Goal: Task Accomplishment & Management: Manage account settings

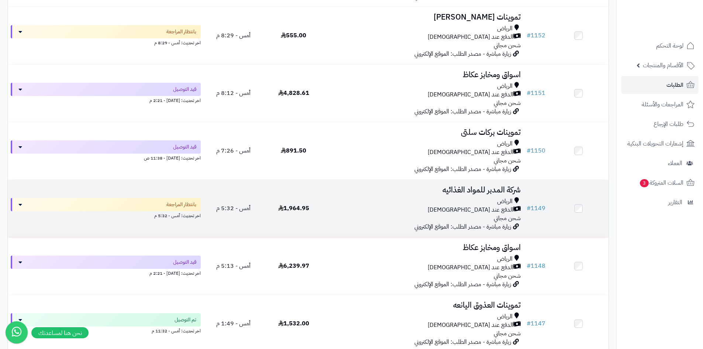
scroll to position [258, 0]
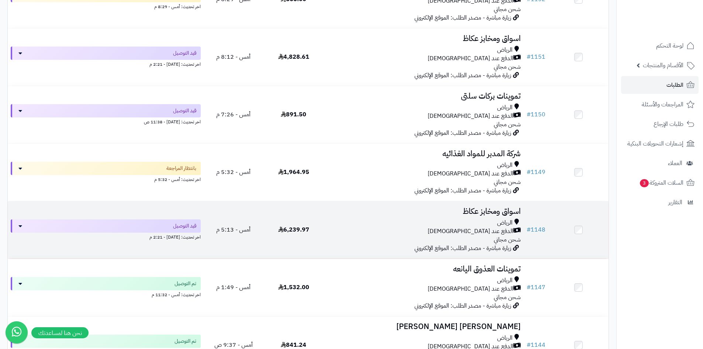
click at [406, 227] on div "الدفع عند [DEMOGRAPHIC_DATA]" at bounding box center [424, 231] width 194 height 8
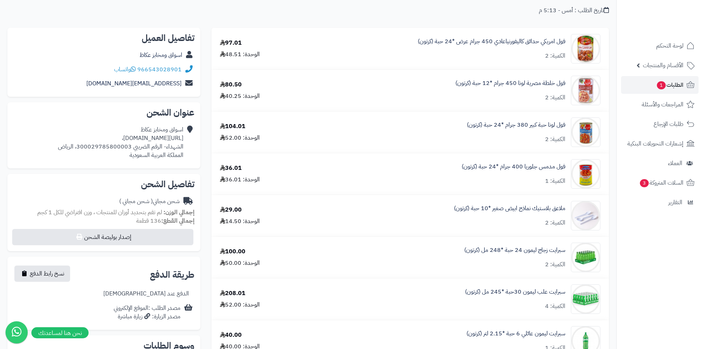
scroll to position [74, 0]
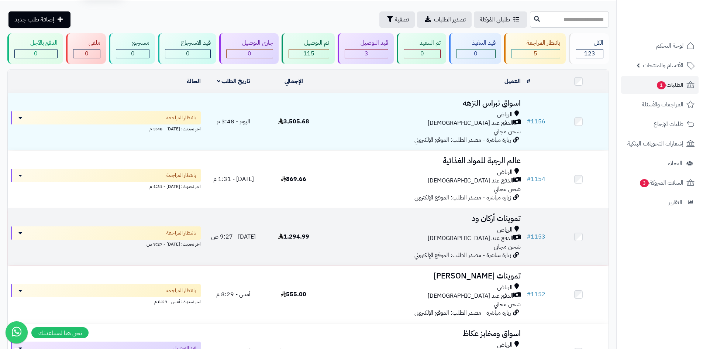
scroll to position [20, 0]
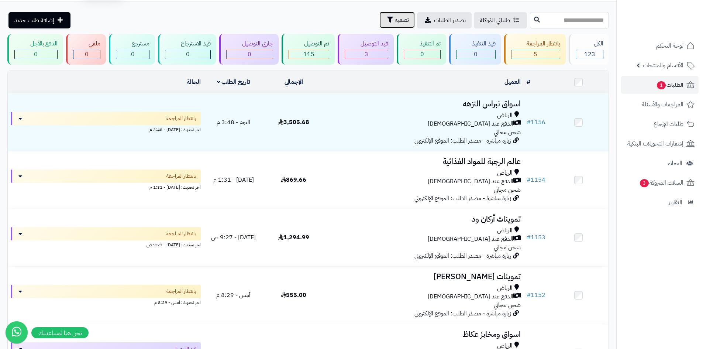
click at [379, 26] on button "تصفية" at bounding box center [396, 20] width 35 height 16
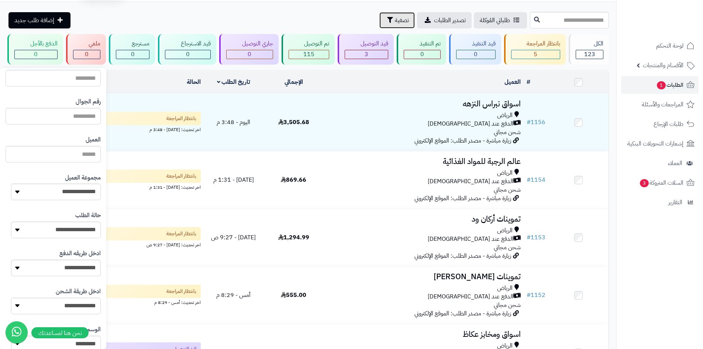
scroll to position [74, 0]
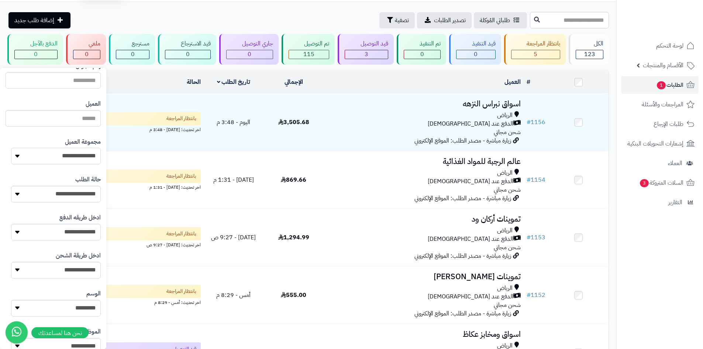
click at [84, 156] on select "**********" at bounding box center [56, 156] width 90 height 17
select select "*"
click at [11, 148] on select "**********" at bounding box center [56, 156] width 90 height 17
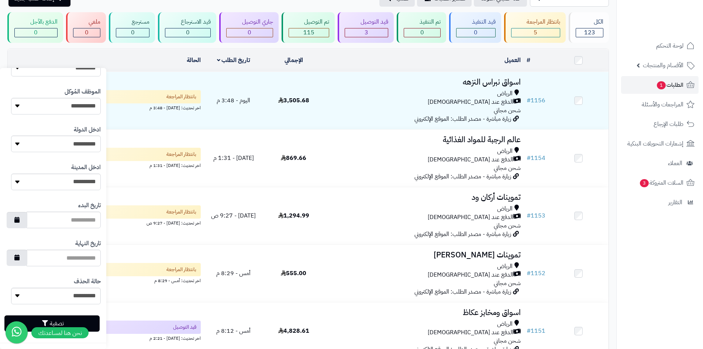
scroll to position [94, 0]
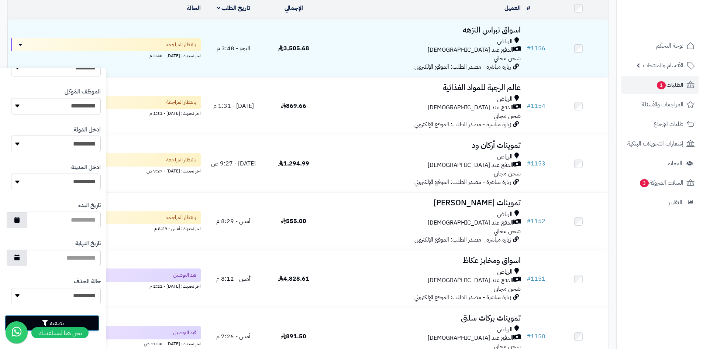
click at [90, 316] on button "تصفية" at bounding box center [51, 323] width 95 height 16
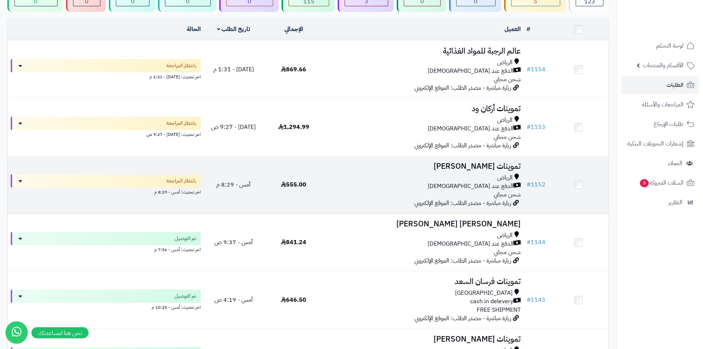
scroll to position [74, 0]
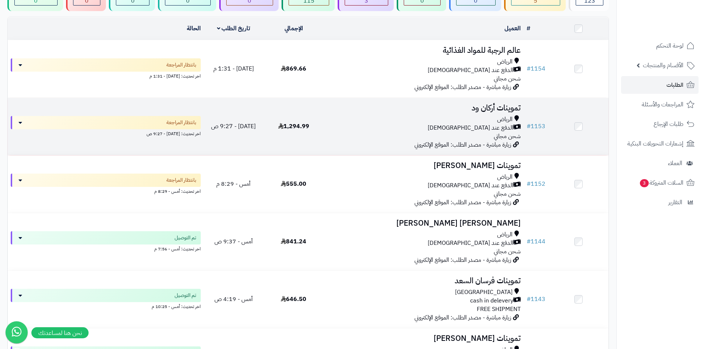
click at [389, 145] on td "تموينات أركان ود الرياض الدفع عند الاستلام شحن مجاني زيارة مباشرة - مصدر الطلب:…" at bounding box center [424, 126] width 200 height 57
click at [331, 121] on div "الرياض" at bounding box center [424, 119] width 194 height 8
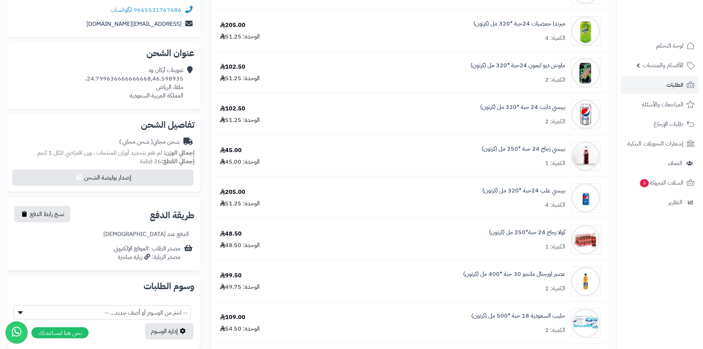
scroll to position [90, 0]
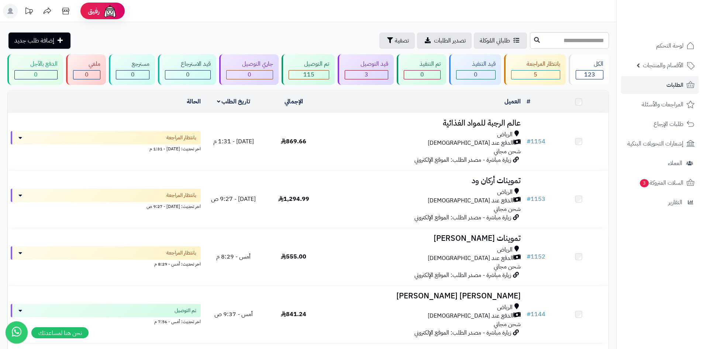
scroll to position [74, 0]
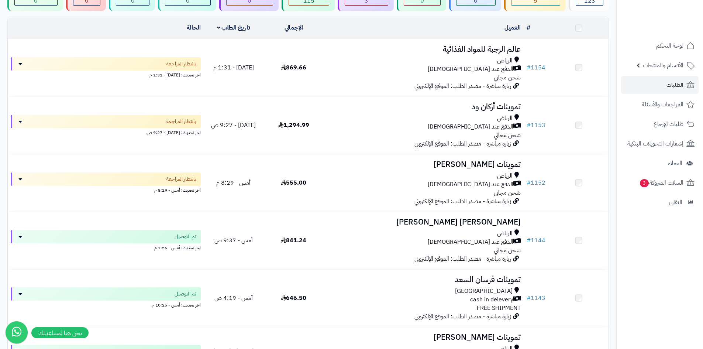
click at [405, 180] on div "الرياض" at bounding box center [424, 176] width 194 height 8
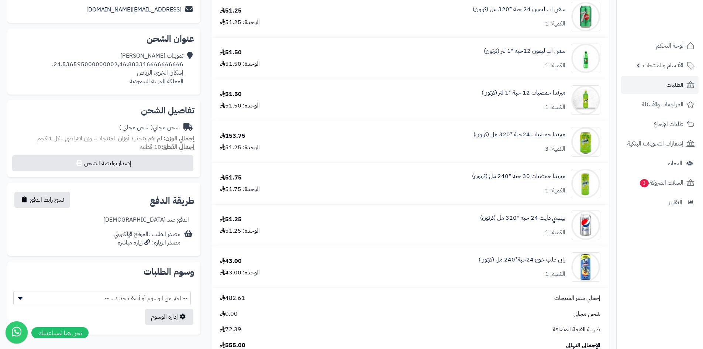
scroll to position [148, 0]
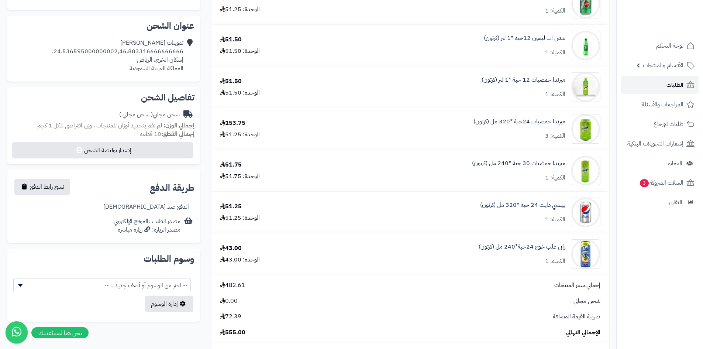
click at [684, 80] on link "الطلبات" at bounding box center [660, 85] width 78 height 18
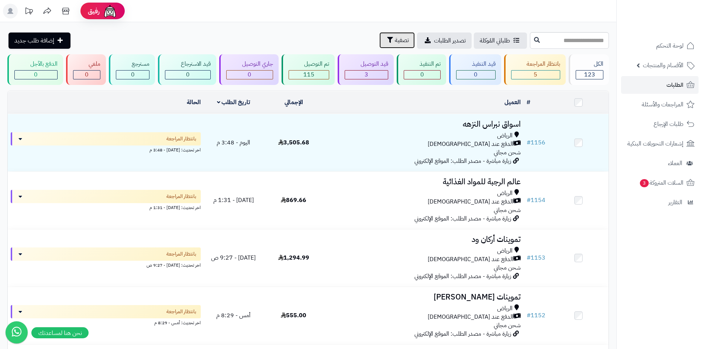
click at [379, 45] on button "تصفية" at bounding box center [396, 40] width 35 height 16
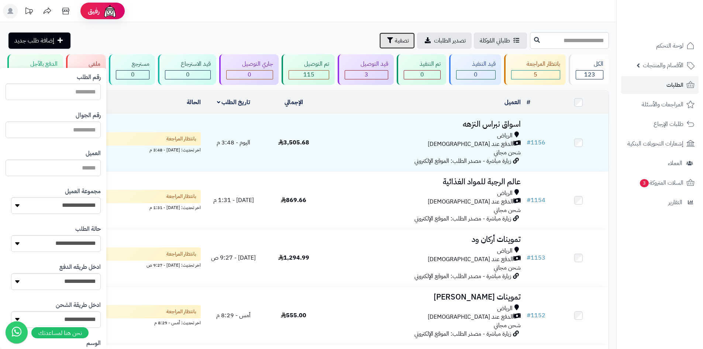
scroll to position [37, 0]
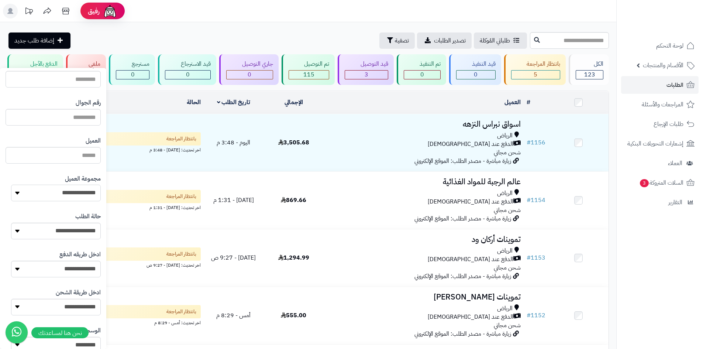
click at [82, 185] on select "**********" at bounding box center [56, 193] width 90 height 17
select select "*"
click at [11, 185] on select "**********" at bounding box center [56, 193] width 90 height 17
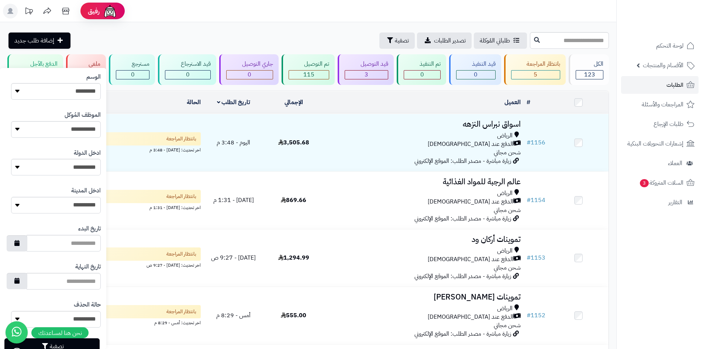
scroll to position [314, 0]
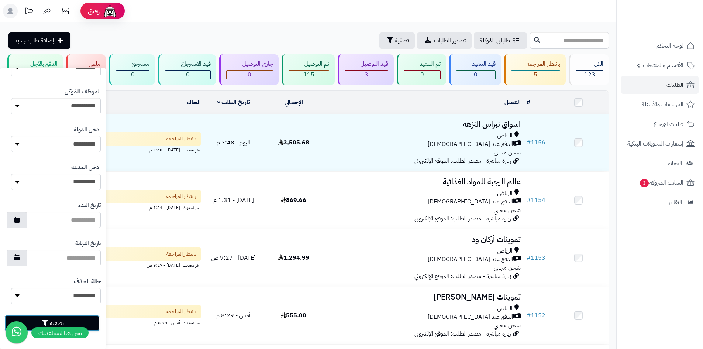
click at [95, 329] on button "تصفية" at bounding box center [51, 323] width 95 height 16
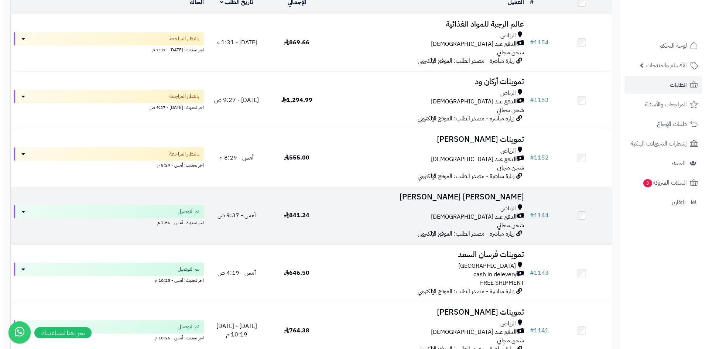
scroll to position [111, 0]
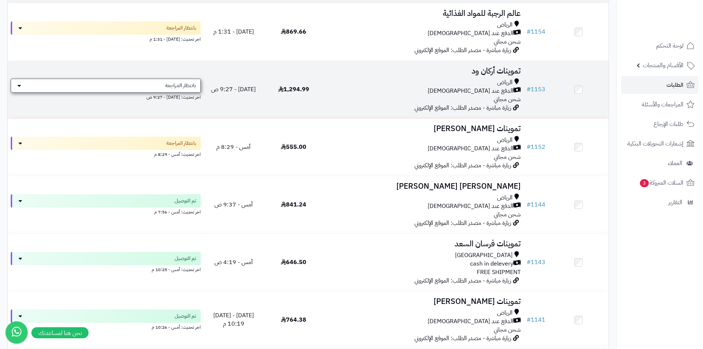
click at [180, 82] on span "بانتظار المراجعة" at bounding box center [180, 85] width 31 height 7
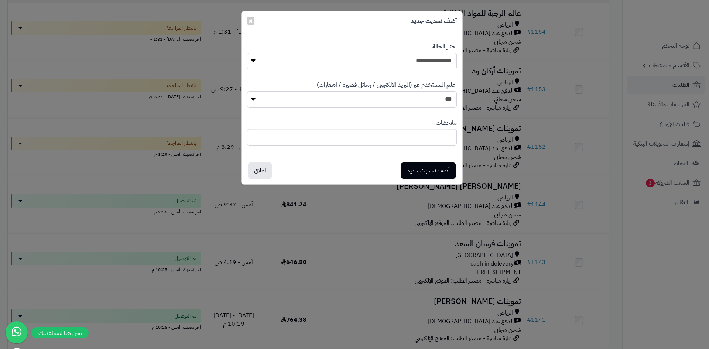
click at [431, 58] on select "**********" at bounding box center [352, 61] width 210 height 17
select select "*"
click at [247, 53] on select "**********" at bounding box center [352, 61] width 210 height 17
click at [434, 167] on button "أضف تحديث جديد" at bounding box center [428, 170] width 55 height 16
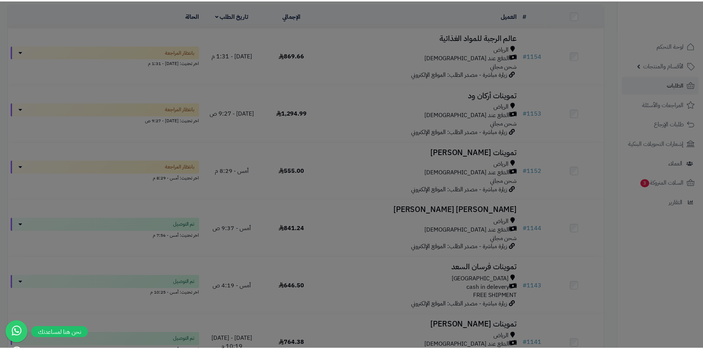
scroll to position [134, 0]
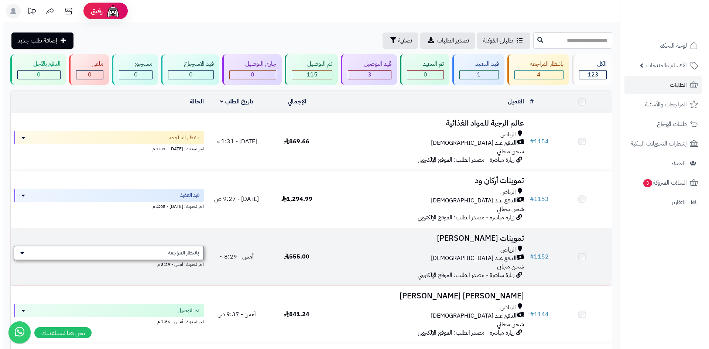
scroll to position [103, 0]
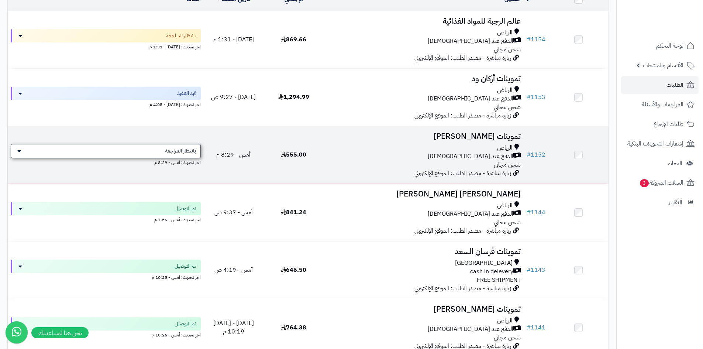
click at [185, 144] on div "بانتظار المراجعة" at bounding box center [106, 151] width 190 height 14
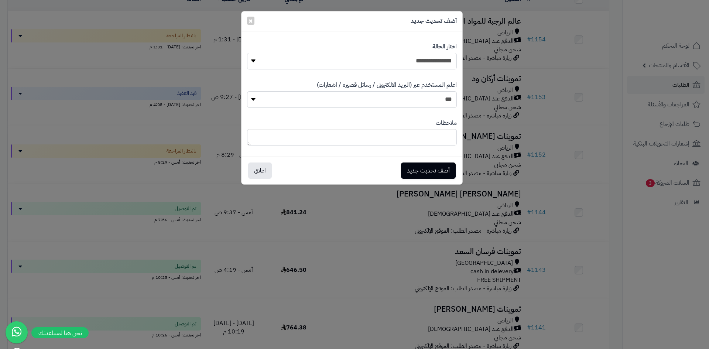
click at [394, 61] on select "**********" at bounding box center [352, 61] width 210 height 17
select select "*"
click at [247, 53] on select "**********" at bounding box center [352, 61] width 210 height 17
click at [437, 166] on button "أضف تحديث جديد" at bounding box center [428, 170] width 55 height 16
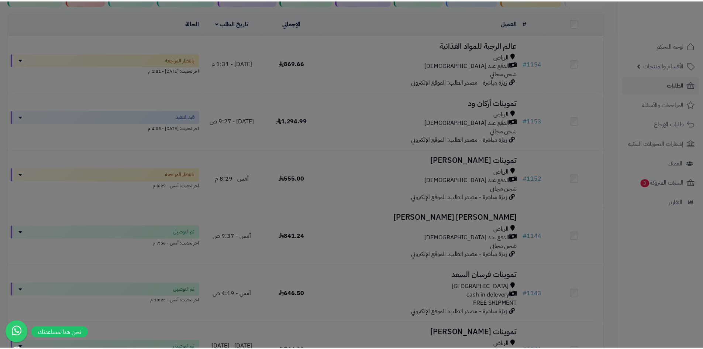
scroll to position [127, 0]
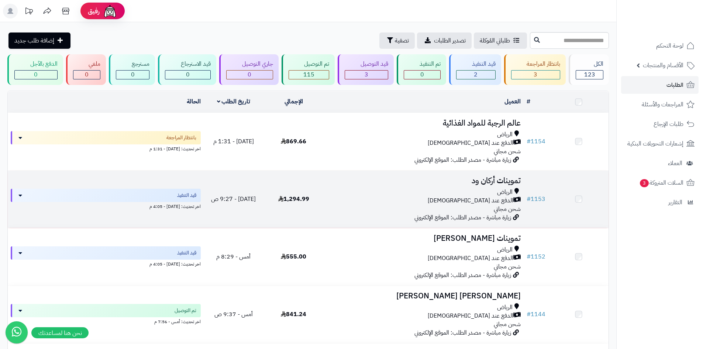
scroll to position [103, 0]
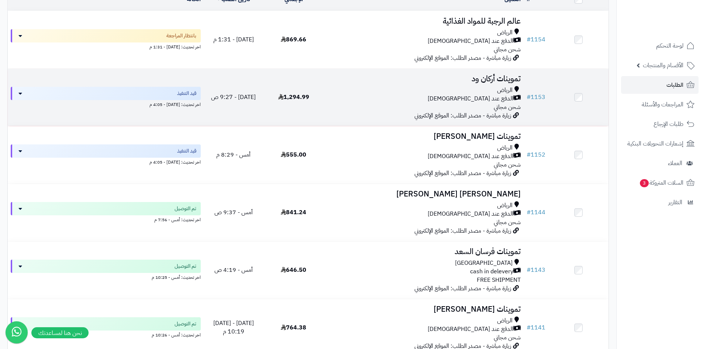
click at [362, 114] on td "تموينات أركان ود [PERSON_NAME] عند الاستلام شحن مجاني زيارة مباشرة - مصدر الطلب…" at bounding box center [424, 97] width 200 height 57
click at [456, 86] on div "الرياض" at bounding box center [424, 90] width 194 height 8
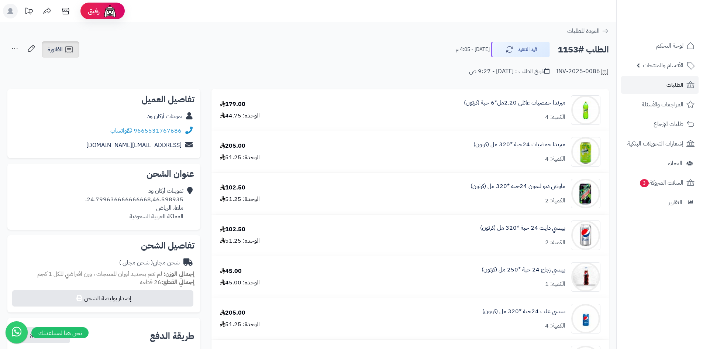
click at [58, 47] on span "الفاتورة" at bounding box center [55, 49] width 15 height 9
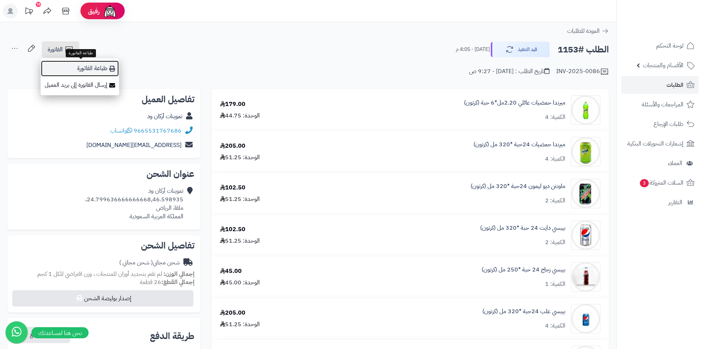
click at [100, 65] on link "طباعة الفاتورة" at bounding box center [80, 68] width 79 height 17
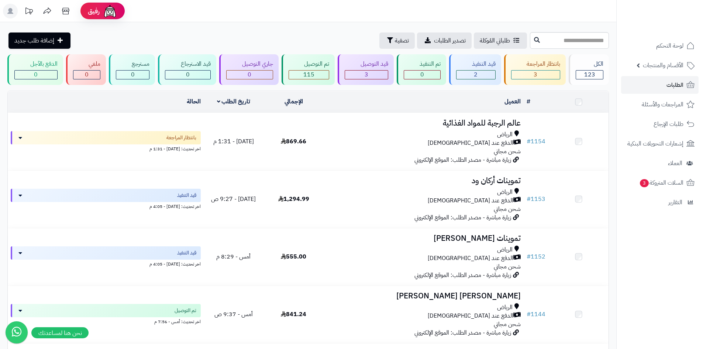
scroll to position [103, 0]
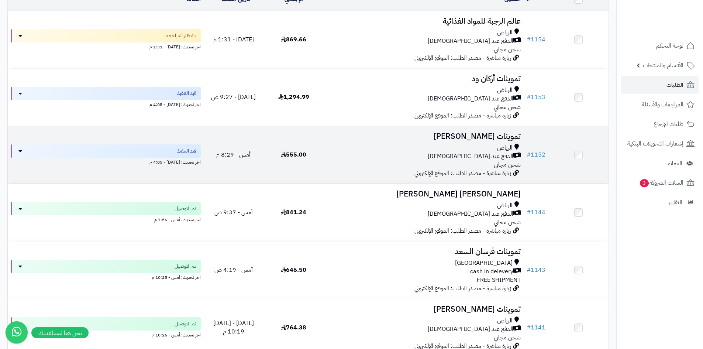
click at [315, 164] on td "555.00" at bounding box center [294, 154] width 60 height 57
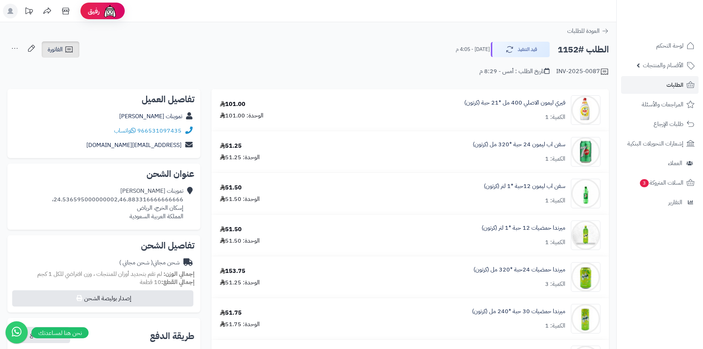
click at [65, 49] on icon at bounding box center [69, 49] width 9 height 9
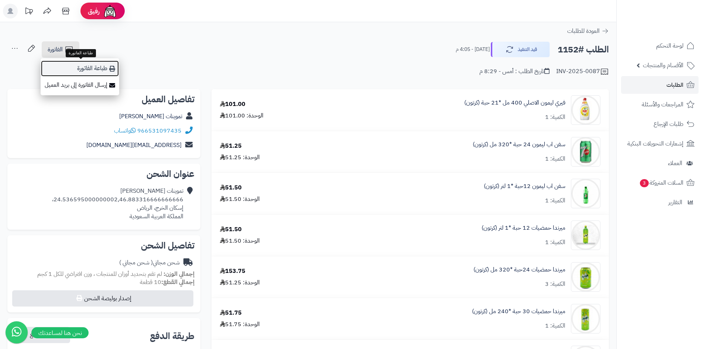
click at [103, 75] on link "طباعة الفاتورة" at bounding box center [80, 68] width 79 height 17
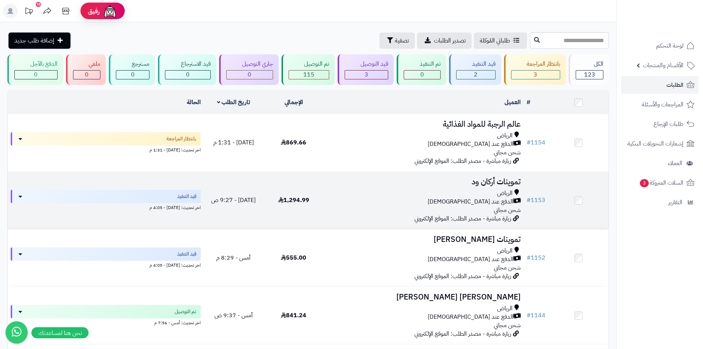
click at [407, 207] on div "الرياض الدفع عند الاستلام شحن مجاني" at bounding box center [424, 201] width 194 height 25
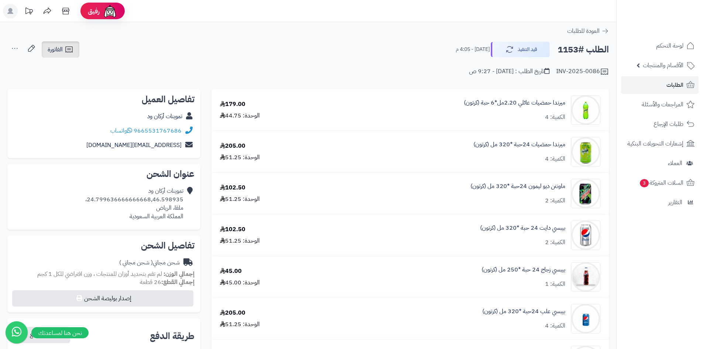
click at [68, 49] on icon at bounding box center [69, 49] width 9 height 9
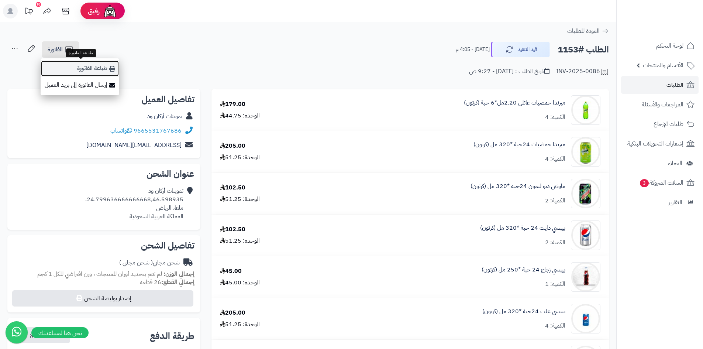
click at [102, 72] on link "طباعة الفاتورة" at bounding box center [80, 68] width 79 height 17
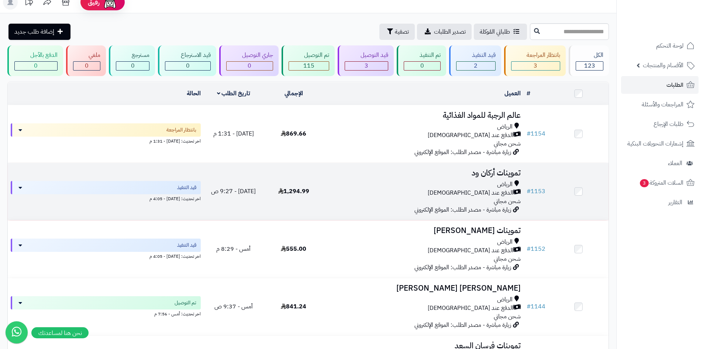
scroll to position [37, 0]
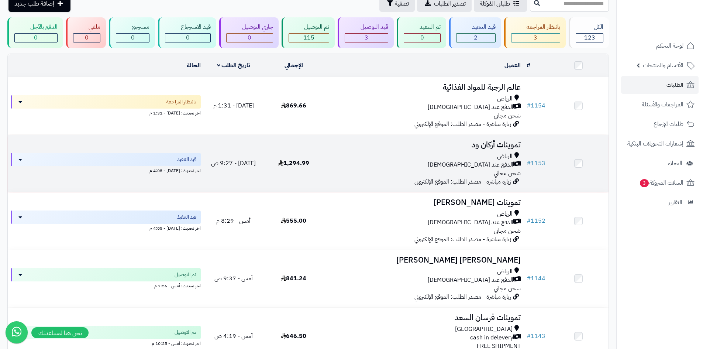
click at [348, 165] on div "الدفع عند [DEMOGRAPHIC_DATA]" at bounding box center [424, 165] width 194 height 8
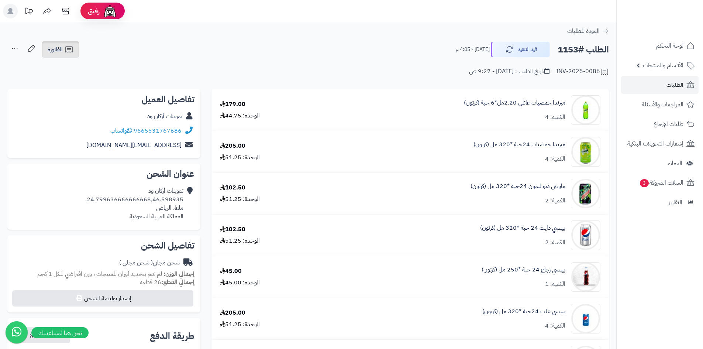
click at [70, 47] on icon at bounding box center [68, 50] width 7 height 6
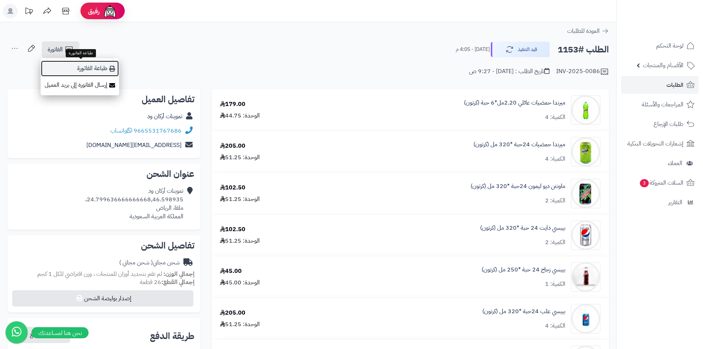
click at [113, 70] on icon at bounding box center [112, 69] width 6 height 6
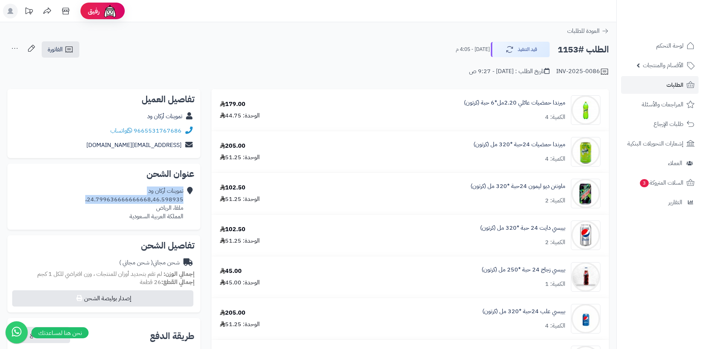
drag, startPoint x: 185, startPoint y: 199, endPoint x: 78, endPoint y: 196, distance: 107.1
click at [78, 196] on div "تموينات أركان ود 24.799636666666668,46.598935، ملقا، الرياض المملكة العربية الس…" at bounding box center [103, 203] width 181 height 39
click at [166, 59] on div "INV-2025-0086 تاريخ الطلب : اليوم - 9:27 ص" at bounding box center [308, 67] width 602 height 18
drag, startPoint x: 185, startPoint y: 201, endPoint x: 64, endPoint y: 200, distance: 121.1
click at [64, 200] on div "تموينات أركان ود 24.799636666666668,46.598935، ملقا، الرياض المملكة العربية الس…" at bounding box center [103, 203] width 181 height 39
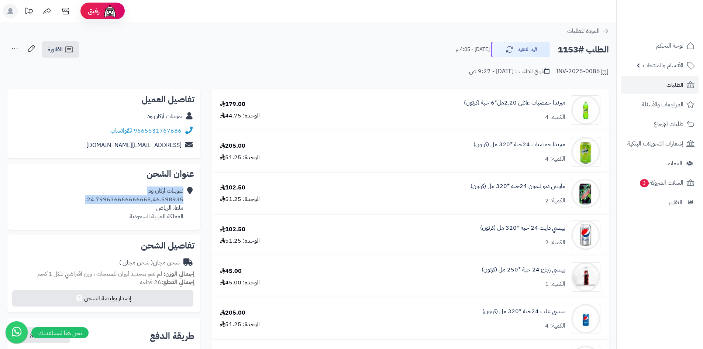
click at [76, 189] on div "تموينات أركان ود 24.799636666666668,46.598935، ملقا، الرياض المملكة العربية الس…" at bounding box center [103, 203] width 181 height 39
click at [85, 195] on div "تموينات أركان ود 24.799636666666668,46.598935، ملقا، الرياض المملكة العربية الس…" at bounding box center [103, 203] width 181 height 39
drag, startPoint x: 90, startPoint y: 199, endPoint x: 182, endPoint y: 199, distance: 92.6
click at [182, 199] on div "تموينات أركان ود 24.799636666666668,46.598935، ملقا، الرياض المملكة العربية الس…" at bounding box center [134, 204] width 98 height 34
copy div "24.799636666666668,46.598935"
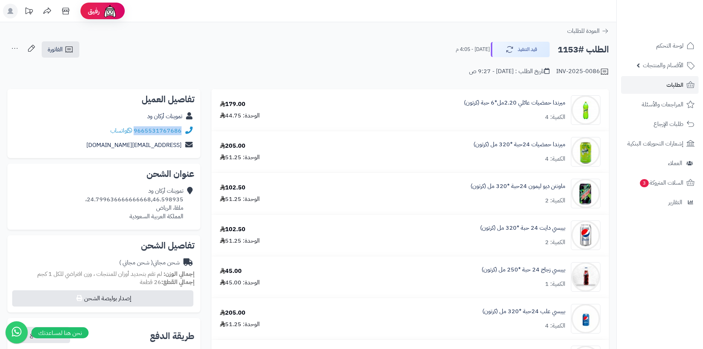
drag, startPoint x: 183, startPoint y: 128, endPoint x: 136, endPoint y: 131, distance: 47.0
click at [136, 131] on div "9665531767686 واتساب" at bounding box center [103, 131] width 181 height 14
copy div "9665531767686"
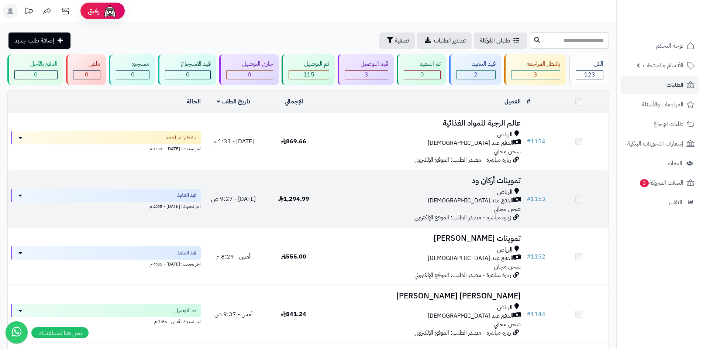
scroll to position [37, 0]
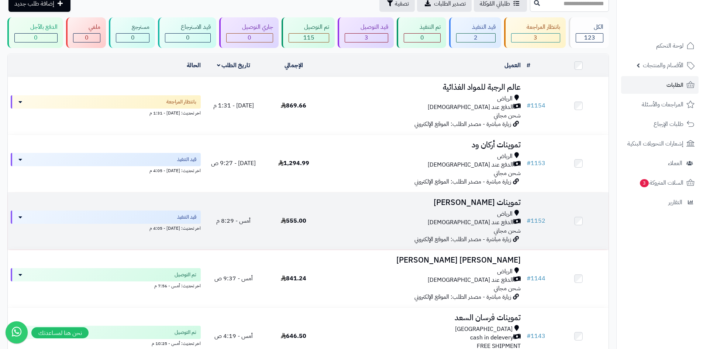
click at [386, 214] on div "الرياض" at bounding box center [424, 214] width 194 height 8
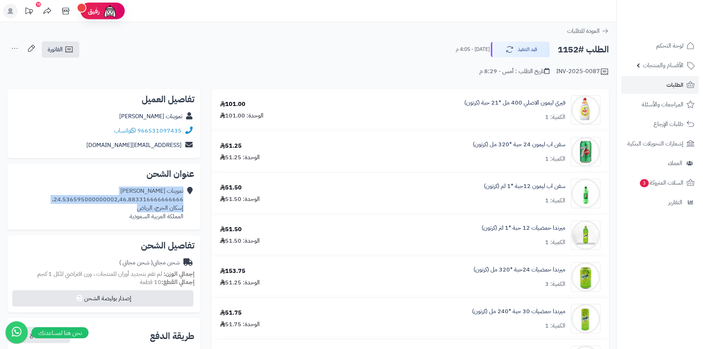
drag, startPoint x: 186, startPoint y: 197, endPoint x: 57, endPoint y: 189, distance: 128.7
click at [40, 203] on div "تموينات رغد صالح 24.536595000000002,46.883316666666666، إسكان الخرج، الرياض الم…" at bounding box center [103, 203] width 181 height 39
click at [63, 180] on div "عنوان الشحن تموينات رغد صالح 24.536595000000002,46.883316666666666، إسكان الخرج…" at bounding box center [103, 196] width 193 height 66
drag, startPoint x: 183, startPoint y: 200, endPoint x: 59, endPoint y: 199, distance: 123.3
click at [59, 199] on div "تموينات رغد صالح 24.536595000000002,46.883316666666666، إسكان الخرج، الرياض الم…" at bounding box center [117, 204] width 131 height 34
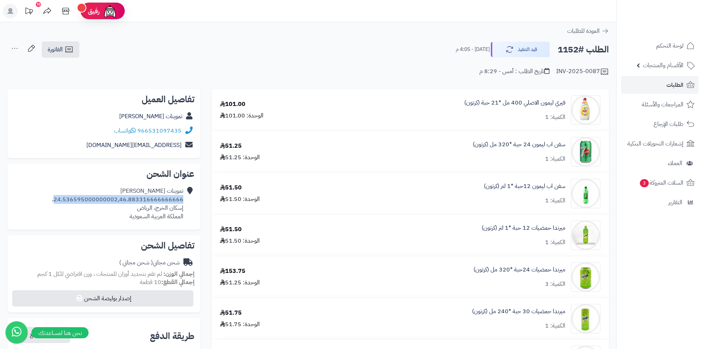
copy div "24.536595000000002,46.883316666666666"
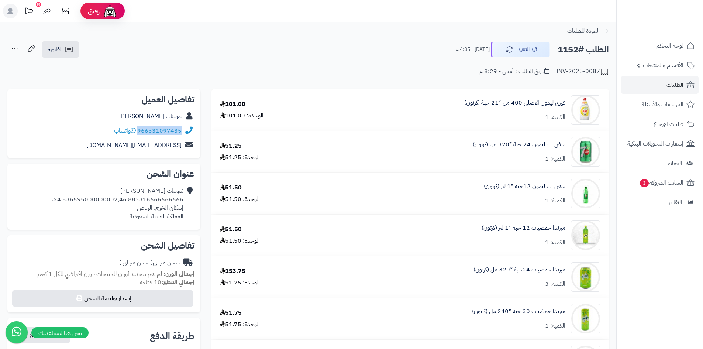
drag, startPoint x: 182, startPoint y: 130, endPoint x: 140, endPoint y: 132, distance: 42.5
click at [140, 132] on div "966531097435 واتساب" at bounding box center [103, 131] width 181 height 14
copy link "966531097435"
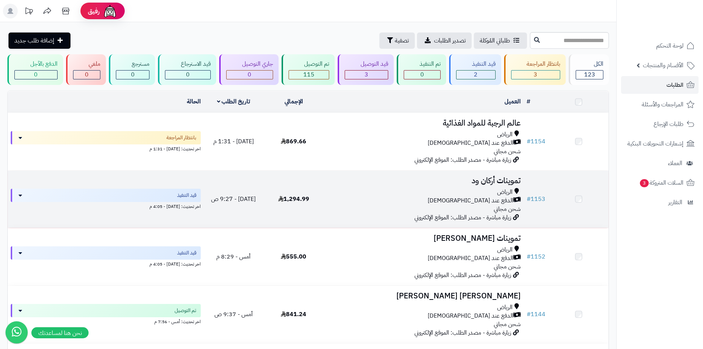
scroll to position [37, 0]
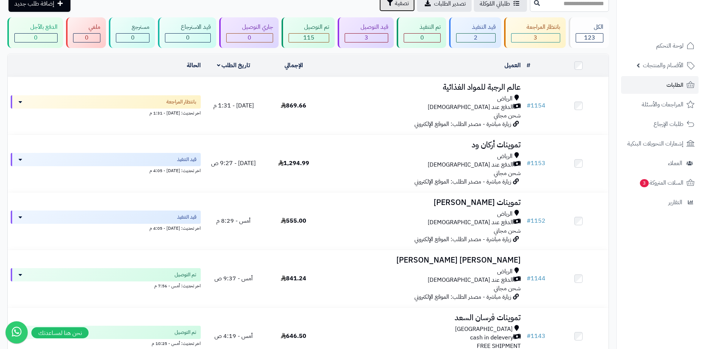
click at [379, 8] on button "تصفية" at bounding box center [396, 3] width 35 height 16
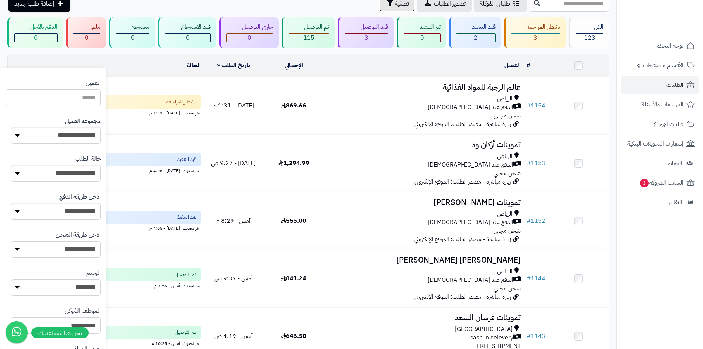
scroll to position [111, 0]
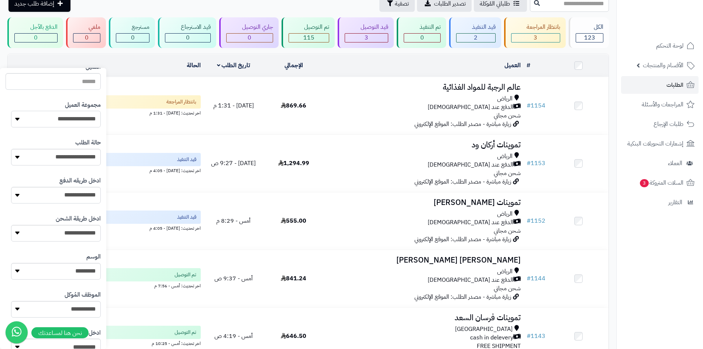
click at [82, 121] on select "**********" at bounding box center [56, 119] width 90 height 17
select select "*"
click at [11, 111] on select "**********" at bounding box center [56, 119] width 90 height 17
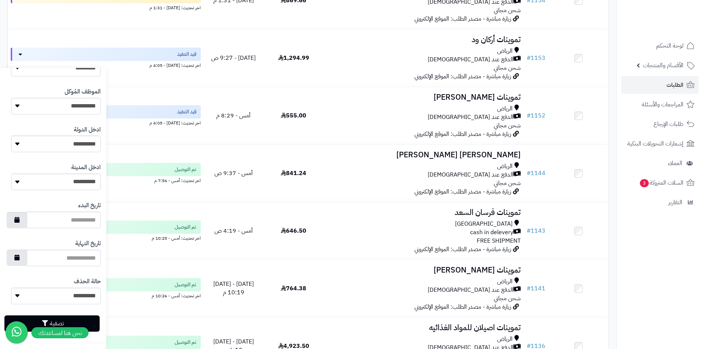
scroll to position [221, 0]
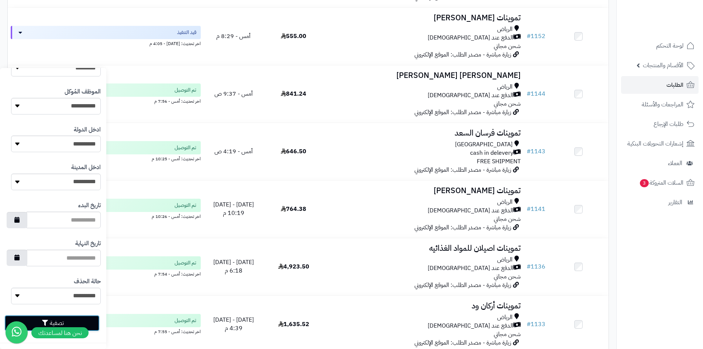
click at [89, 319] on button "تصفية" at bounding box center [51, 323] width 95 height 16
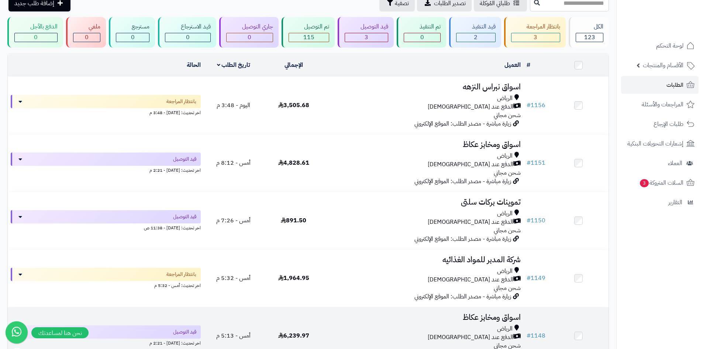
scroll to position [37, 0]
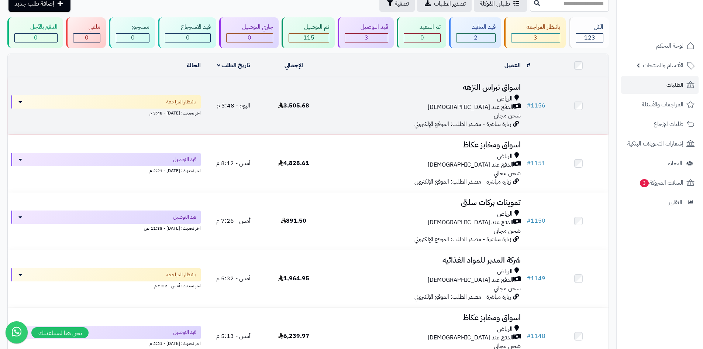
click at [300, 123] on td "3,505.68" at bounding box center [294, 105] width 60 height 57
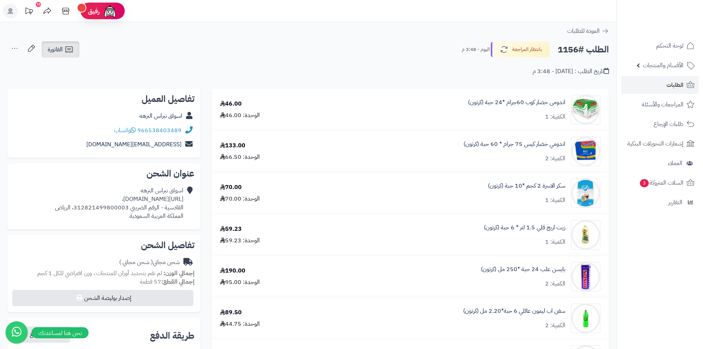
click at [61, 51] on span "الفاتورة" at bounding box center [55, 49] width 15 height 9
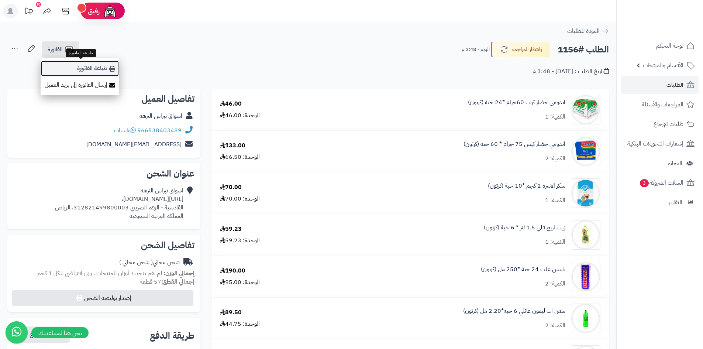
click at [94, 69] on link "طباعة الفاتورة" at bounding box center [80, 68] width 79 height 17
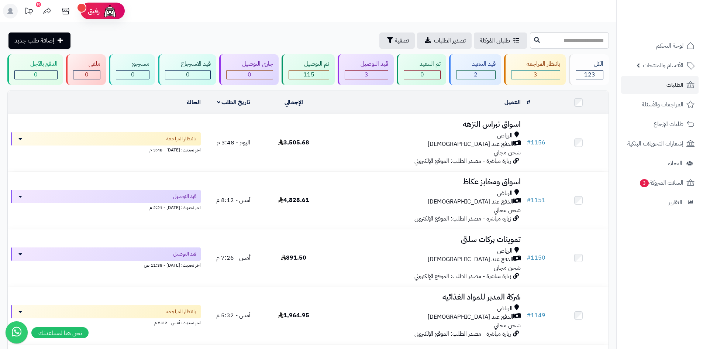
click at [280, 37] on div "طلباتي المُوكلة تصدير الطلبات تصفية إضافة طلب جديد" at bounding box center [267, 40] width 521 height 16
click at [395, 39] on span "تصفية" at bounding box center [402, 40] width 14 height 9
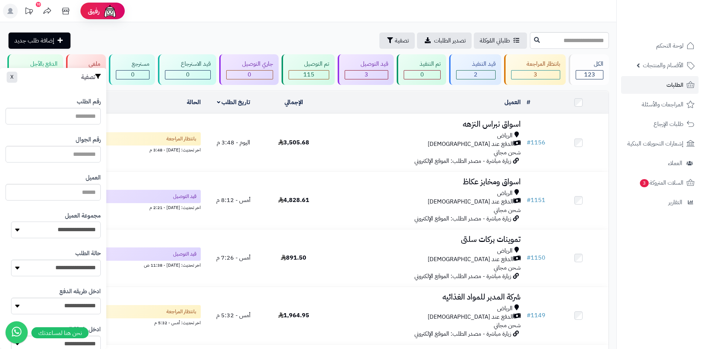
click at [86, 230] on select "**********" at bounding box center [56, 229] width 90 height 17
select select
click at [11, 221] on select "**********" at bounding box center [56, 229] width 90 height 17
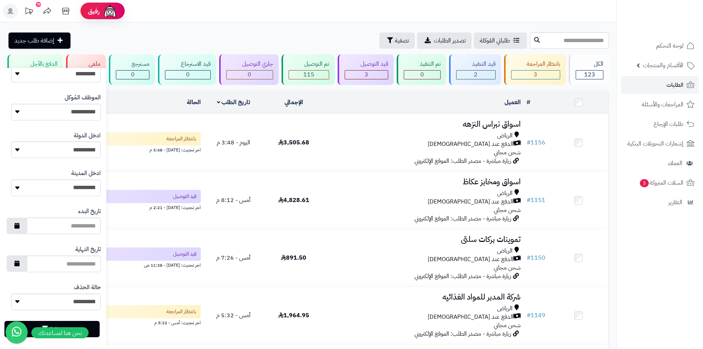
scroll to position [314, 0]
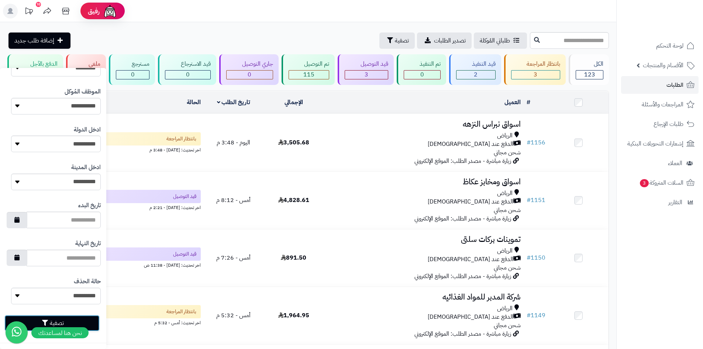
click at [96, 327] on button "تصفية" at bounding box center [51, 323] width 95 height 16
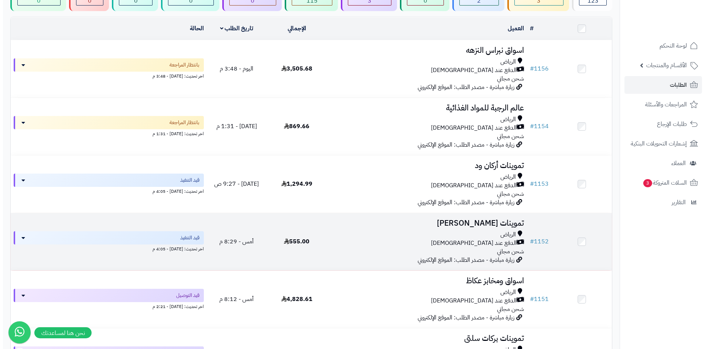
scroll to position [221, 0]
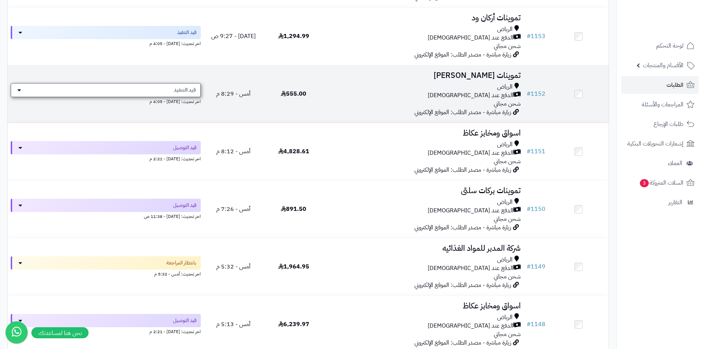
click at [165, 85] on div "قيد التنفيذ" at bounding box center [106, 90] width 190 height 14
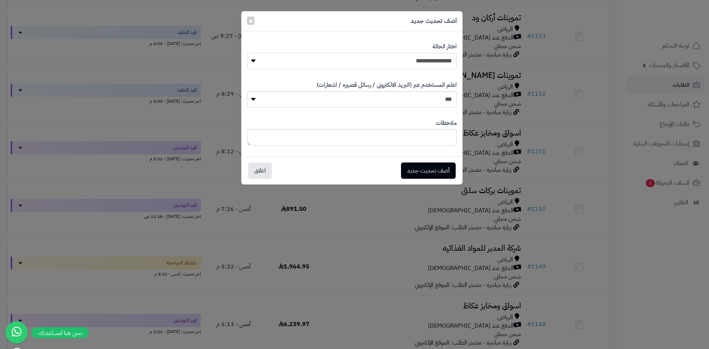
click at [403, 64] on select "**********" at bounding box center [352, 61] width 210 height 17
select select "**"
click at [247, 53] on select "**********" at bounding box center [352, 61] width 210 height 17
click at [436, 166] on button "أضف تحديث جديد" at bounding box center [428, 170] width 55 height 16
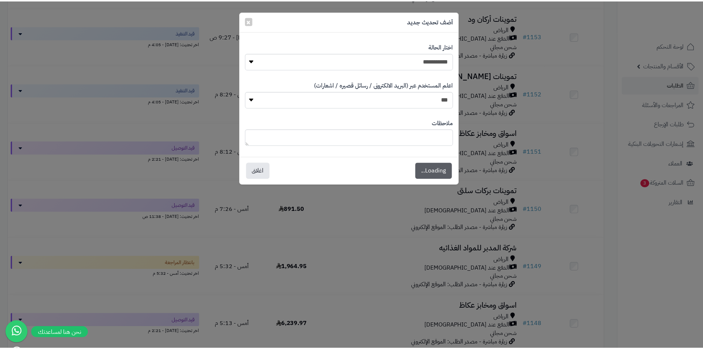
scroll to position [245, 0]
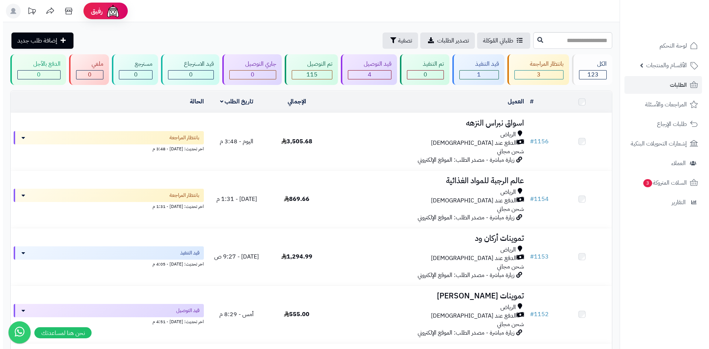
scroll to position [221, 0]
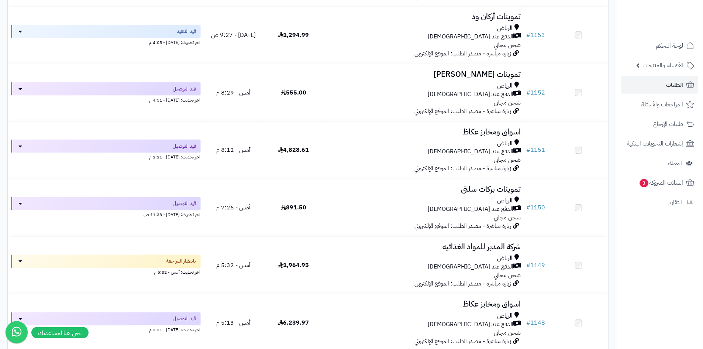
click at [179, 30] on span "قيد التنفيذ" at bounding box center [186, 31] width 19 height 7
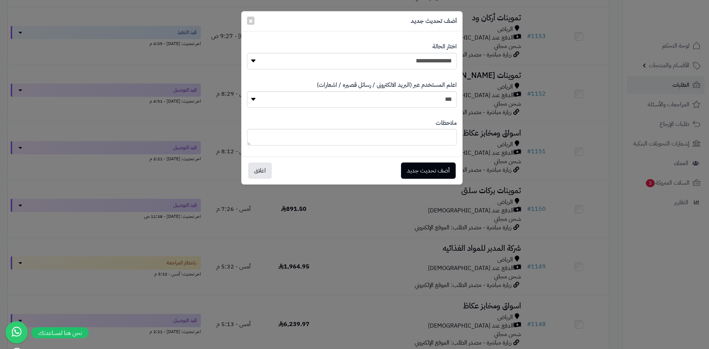
click at [436, 52] on div "**********" at bounding box center [352, 56] width 210 height 38
click at [436, 64] on select "**********" at bounding box center [352, 61] width 210 height 17
select select "**"
click at [247, 53] on select "**********" at bounding box center [352, 61] width 210 height 17
click at [431, 171] on button "أضف تحديث جديد" at bounding box center [428, 170] width 55 height 16
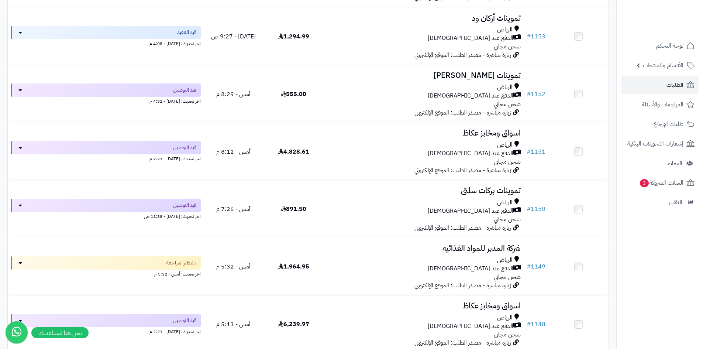
scroll to position [393, 0]
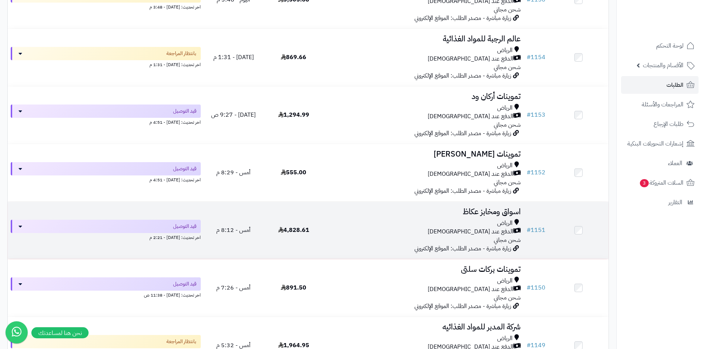
scroll to position [148, 0]
